Goal: Transaction & Acquisition: Book appointment/travel/reservation

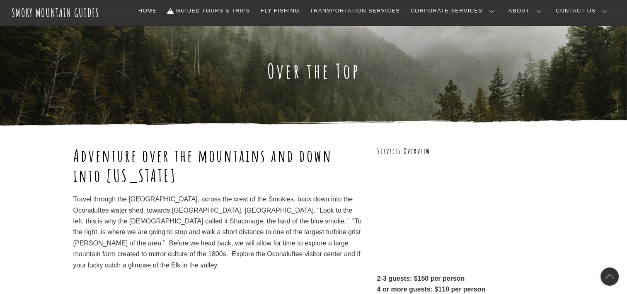
scroll to position [41, 0]
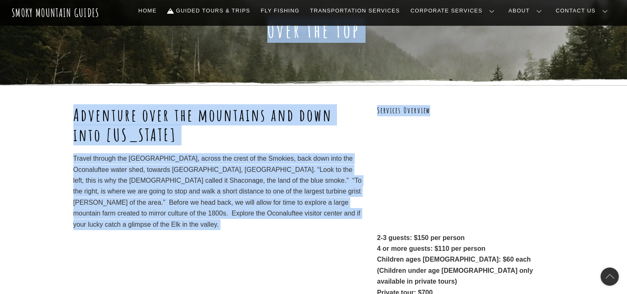
drag, startPoint x: 626, startPoint y: 79, endPoint x: 632, endPoint y: 113, distance: 35.0
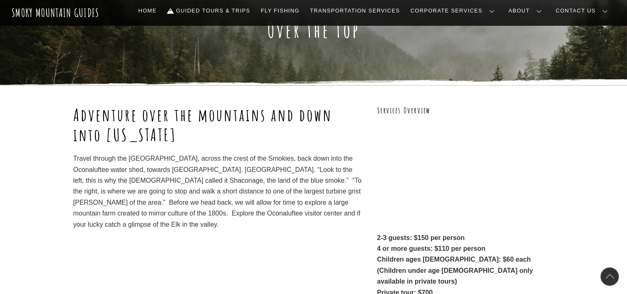
drag, startPoint x: 632, startPoint y: 113, endPoint x: 597, endPoint y: 125, distance: 36.7
click at [597, 125] on div "Adventure over the mountains and down into [US_STATE] Travel through the [GEOGR…" at bounding box center [313, 246] width 627 height 322
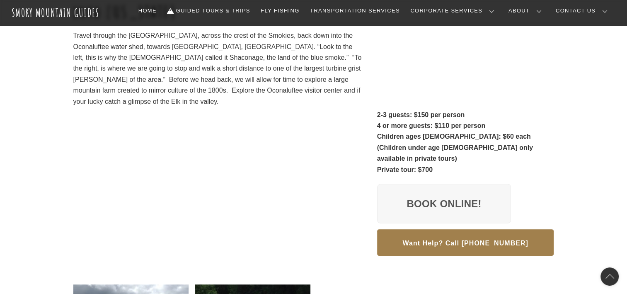
scroll to position [158, 0]
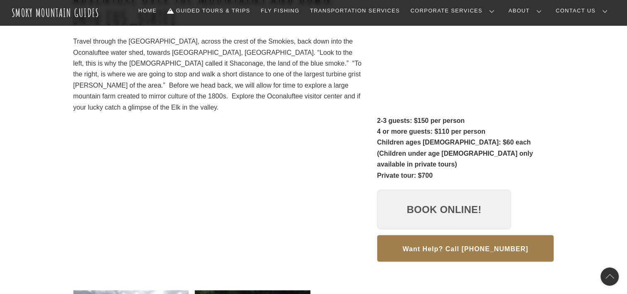
click at [458, 202] on link "Book Online!" at bounding box center [444, 210] width 134 height 40
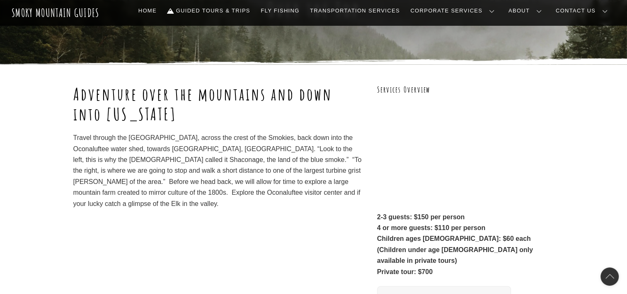
scroll to position [53, 0]
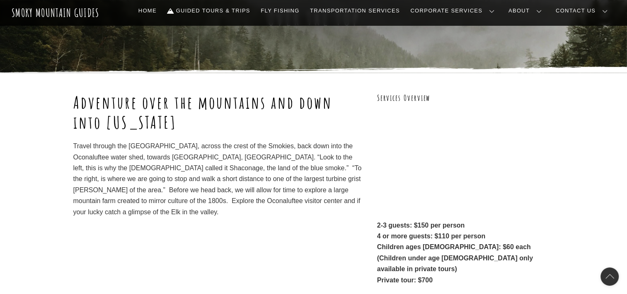
click at [305, 252] on div "Adventure over the mountains and down into [US_STATE] Travel through the [GEOGR…" at bounding box center [217, 233] width 289 height 282
click at [317, 246] on div "Adventure over the mountains and down into [US_STATE] Travel through the [GEOGR…" at bounding box center [217, 233] width 289 height 282
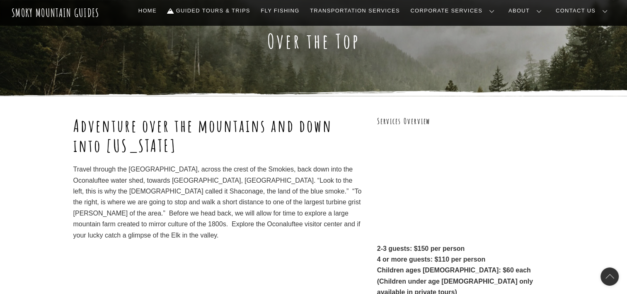
scroll to position [22, 0]
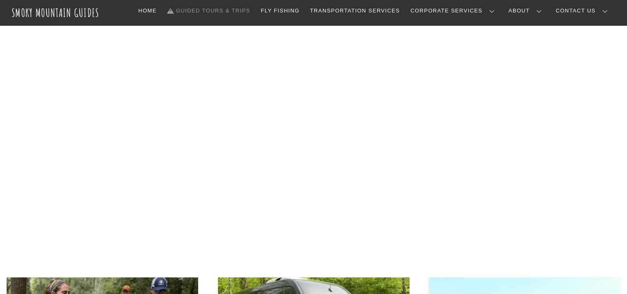
scroll to position [72, 0]
